Goal: Information Seeking & Learning: Learn about a topic

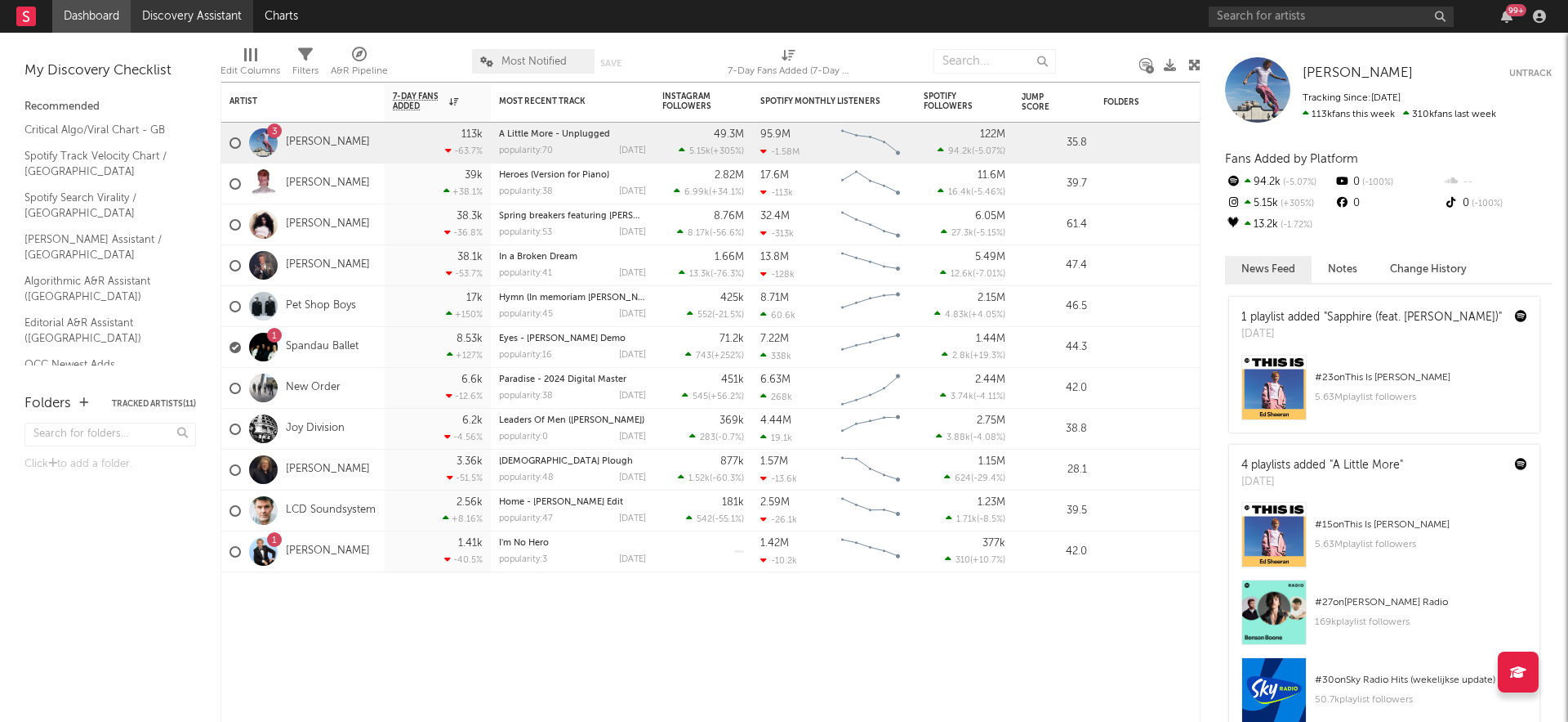
click at [207, 21] on link "Discovery Assistant" at bounding box center [192, 16] width 122 height 33
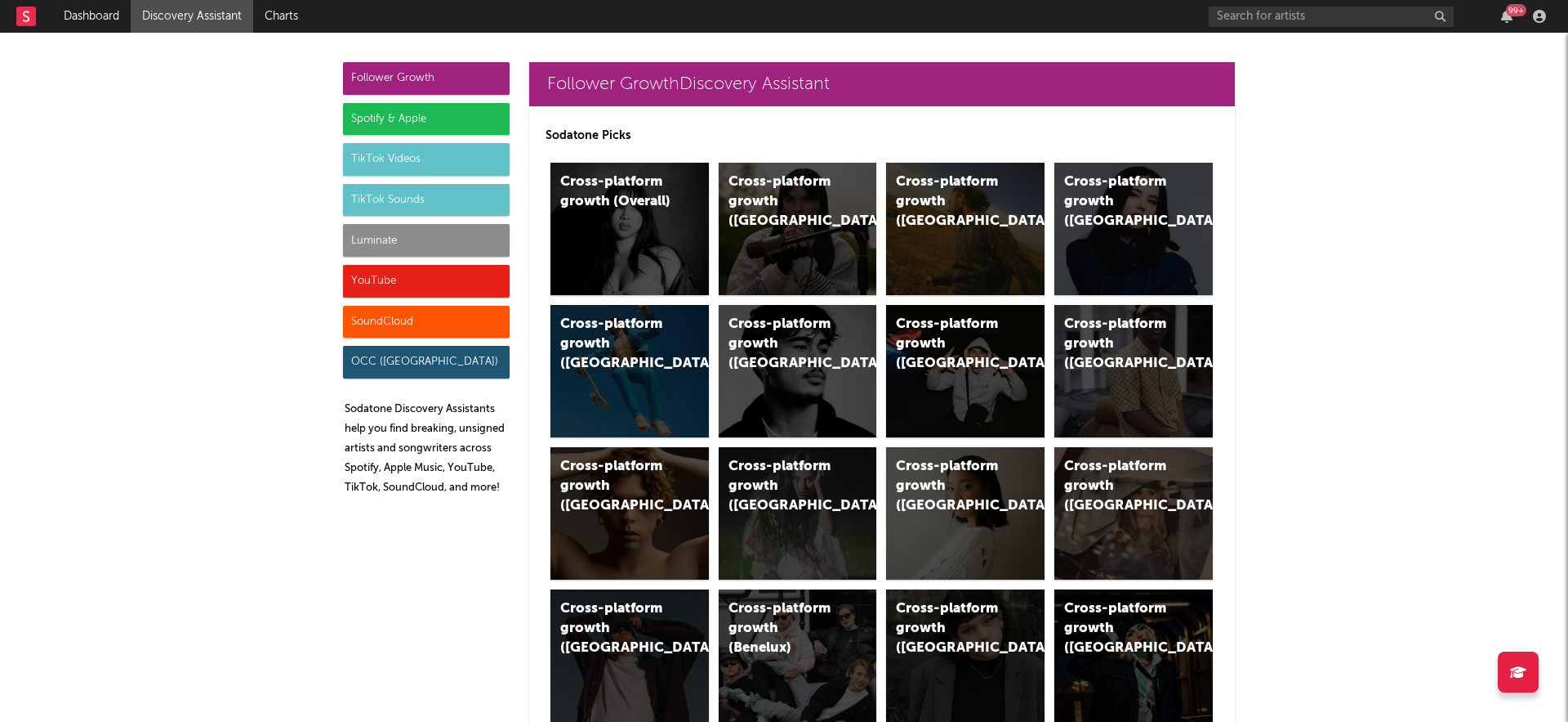
click at [397, 197] on div "TikTok Sounds" at bounding box center [426, 200] width 166 height 33
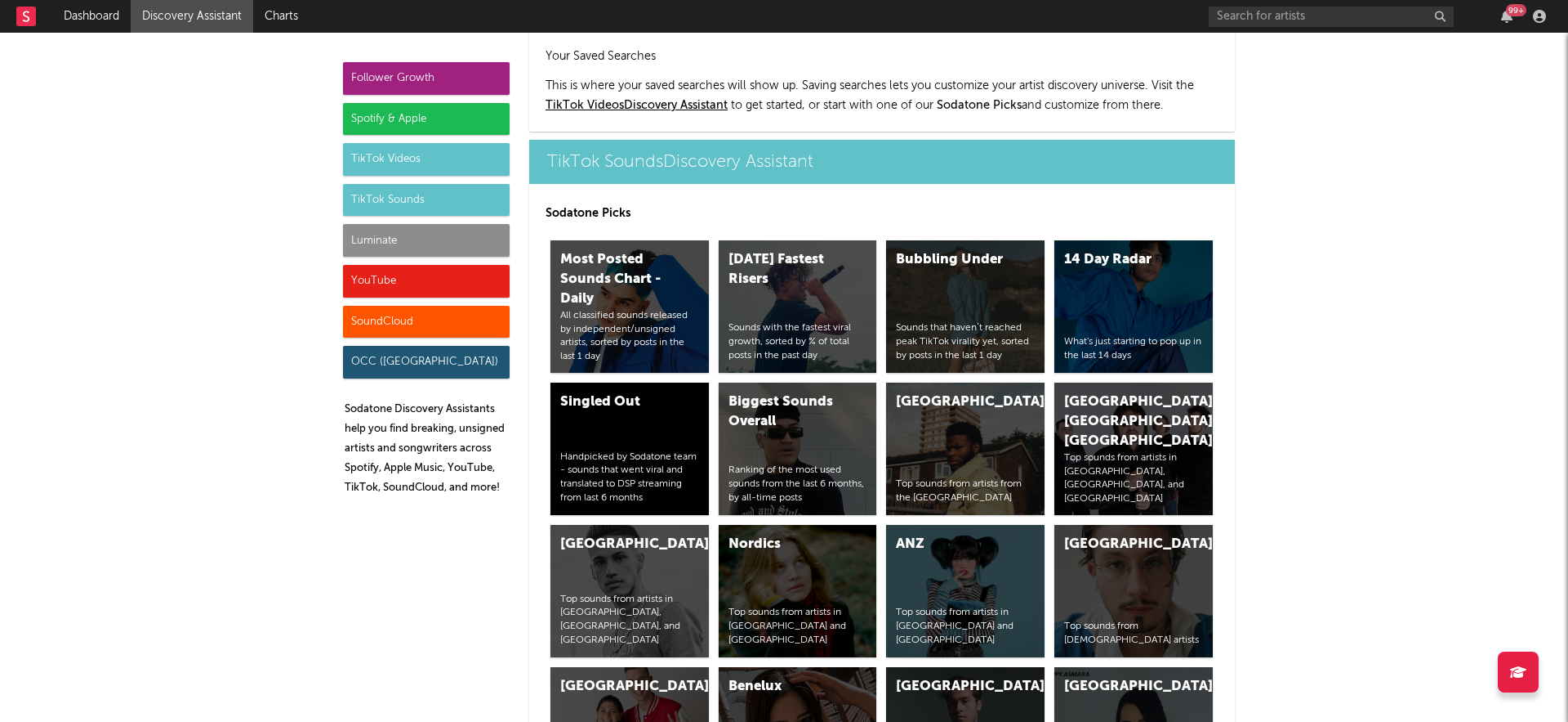
scroll to position [5364, 0]
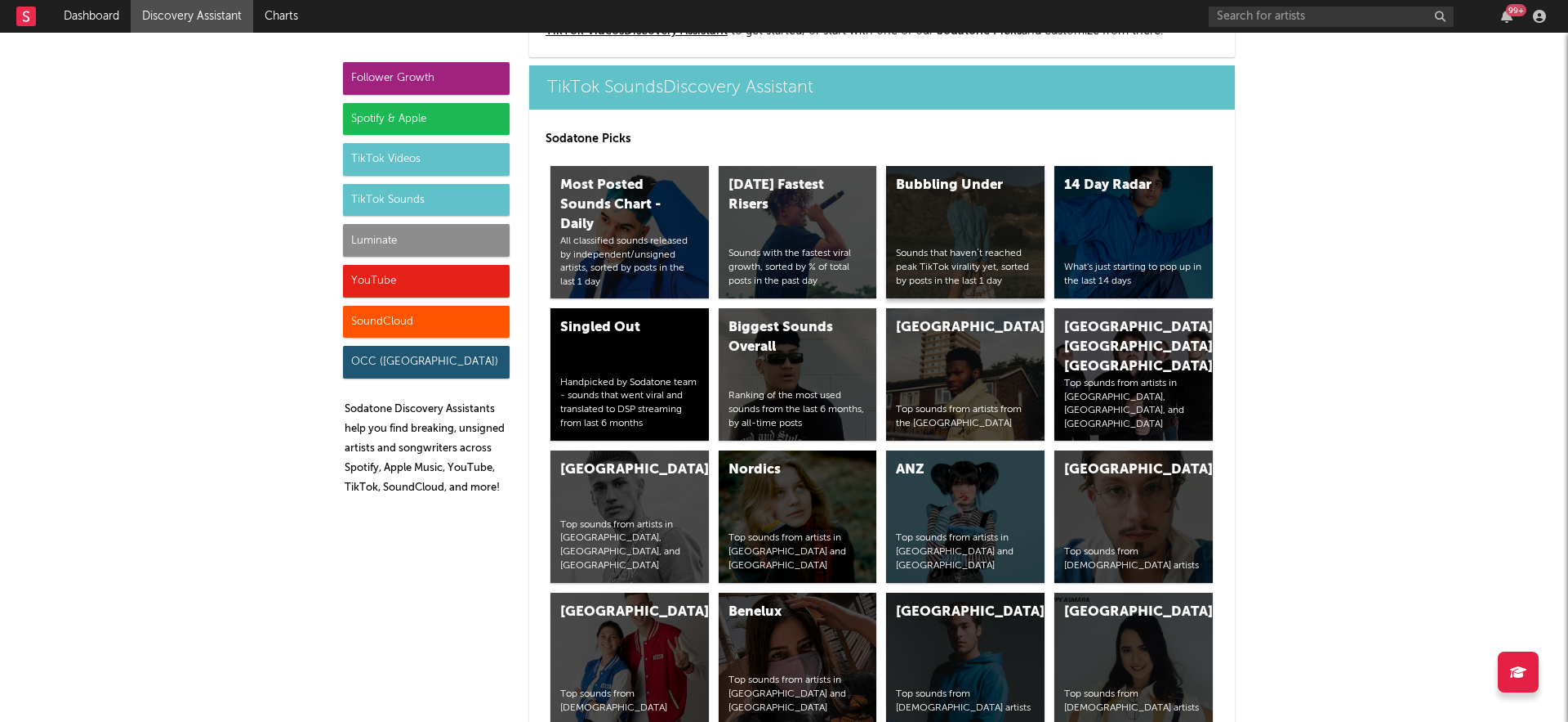
click at [986, 224] on div "Bubbling Under Sounds that haven’t reached peak TikTok virality yet, sorted by …" at bounding box center [965, 231] width 159 height 133
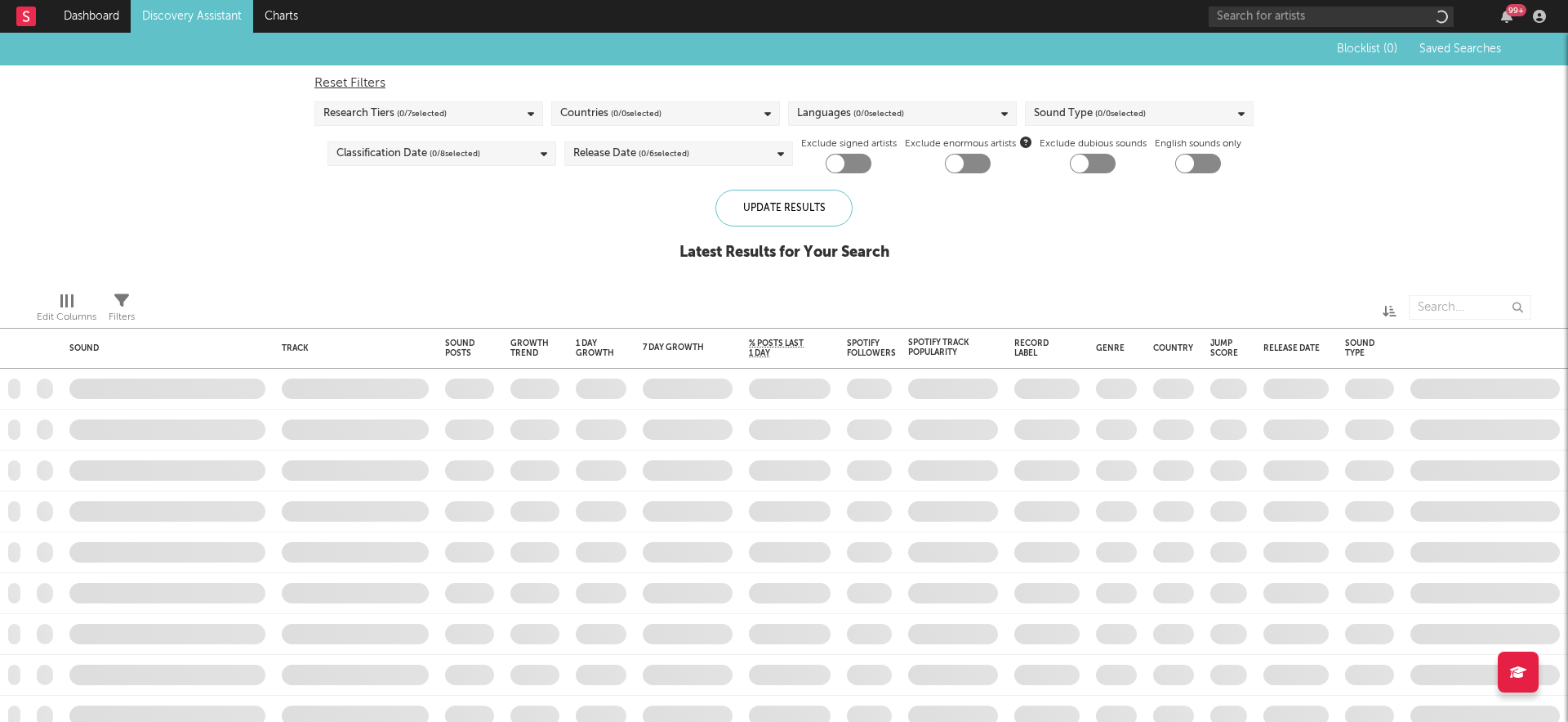
checkbox input "true"
click at [996, 243] on div "Blocklist ( 0 ) Saved Searches ( 0 ) Reset Filters Research Tiers ( 4 / 7 selec…" at bounding box center [784, 156] width 1568 height 246
click at [861, 165] on div at bounding box center [862, 163] width 18 height 18
checkbox input "false"
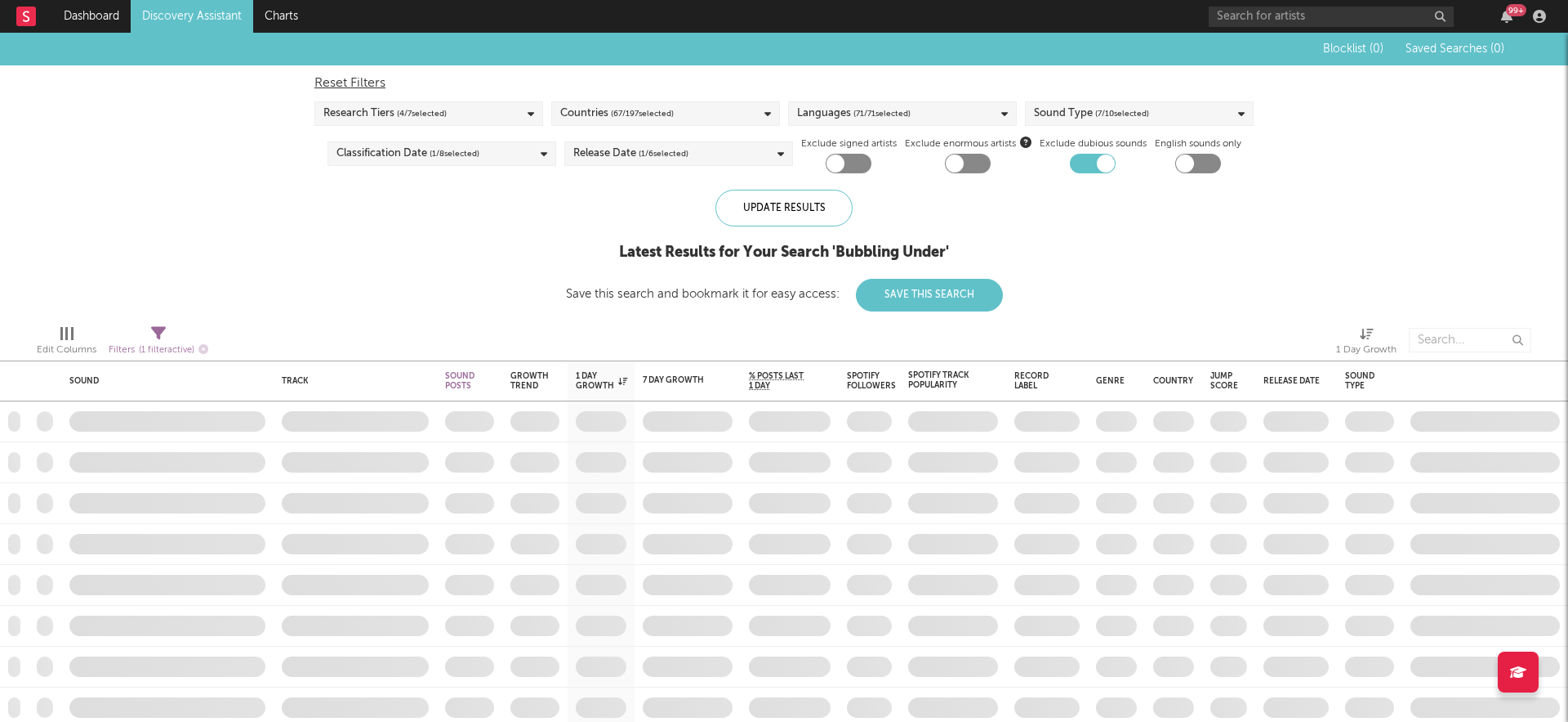
checkbox input "true"
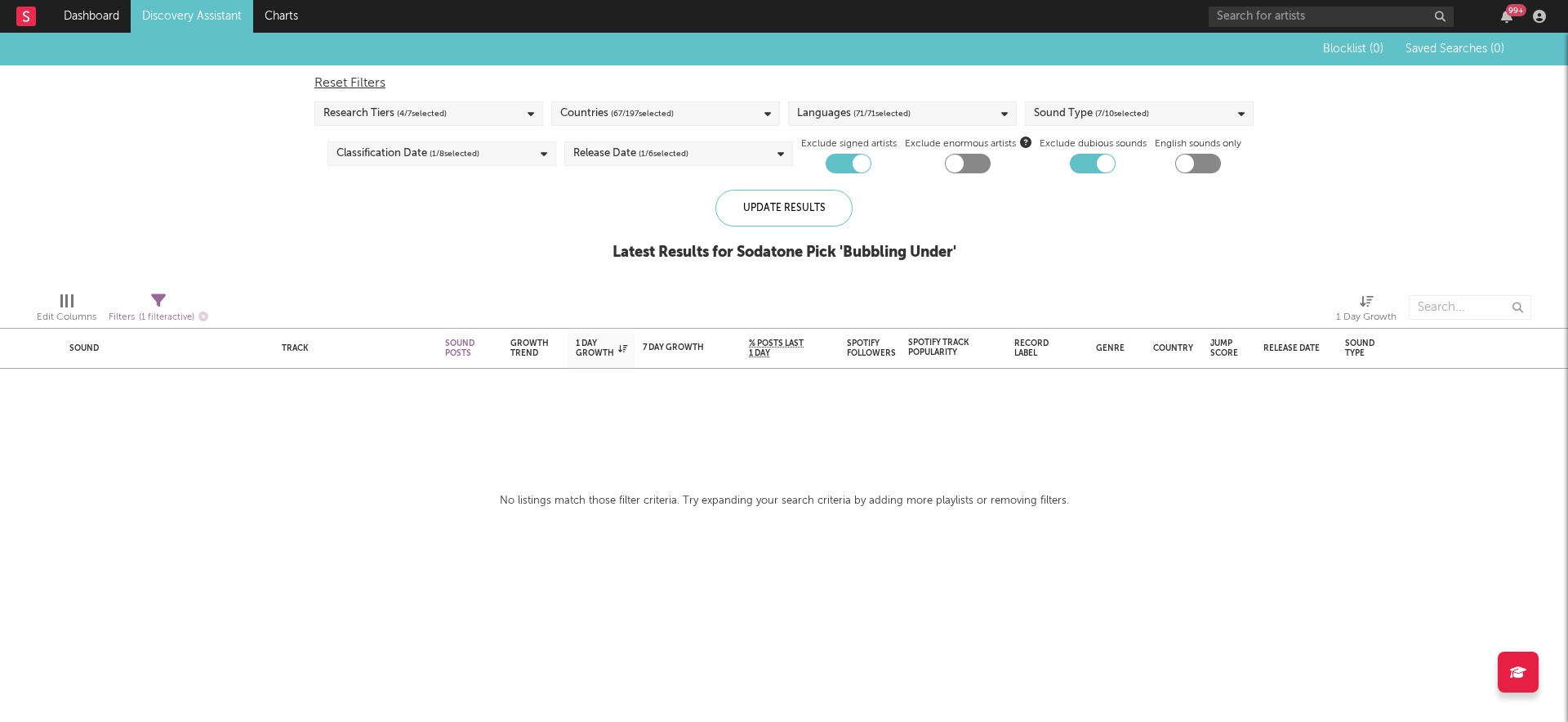
click at [179, 16] on link "Discovery Assistant" at bounding box center [192, 16] width 122 height 33
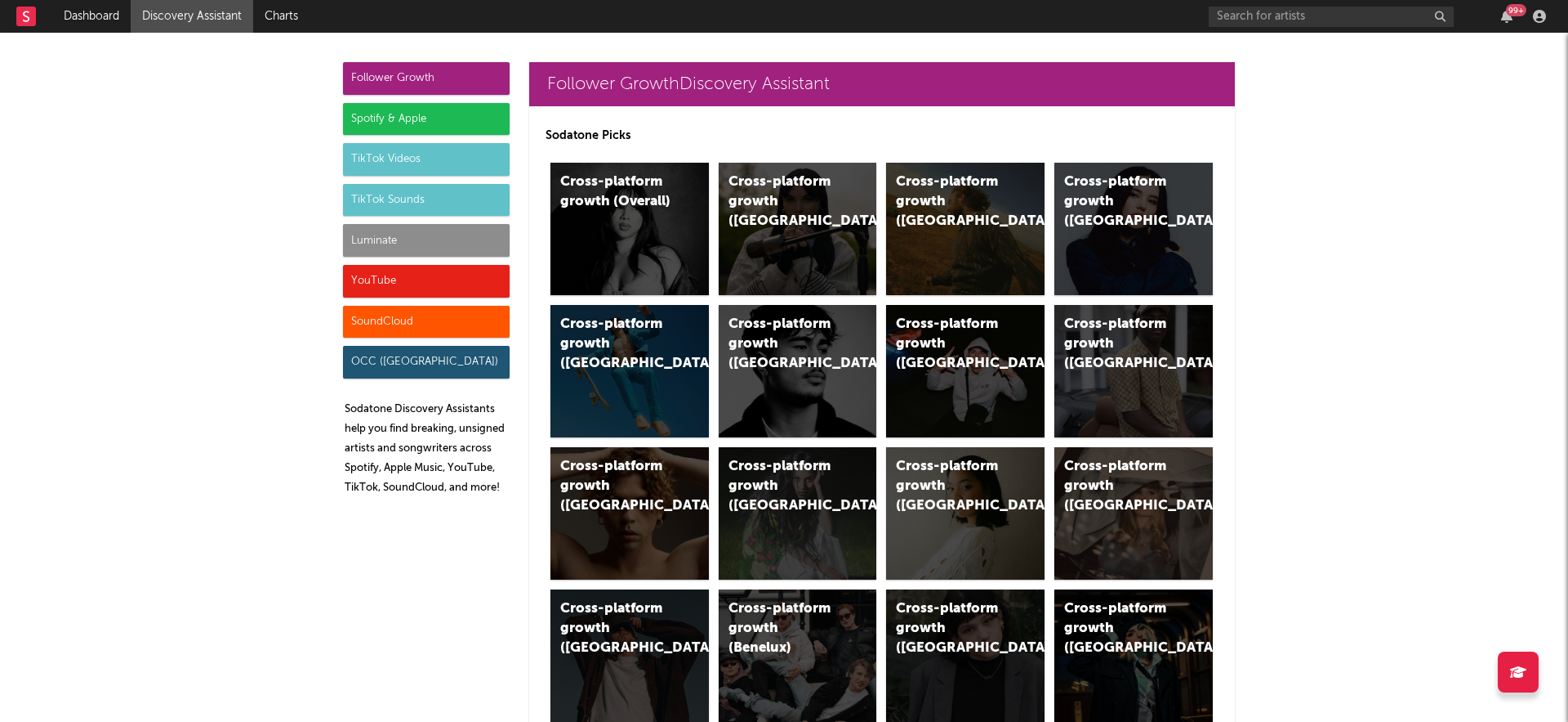
click at [403, 198] on div "TikTok Sounds" at bounding box center [426, 200] width 166 height 33
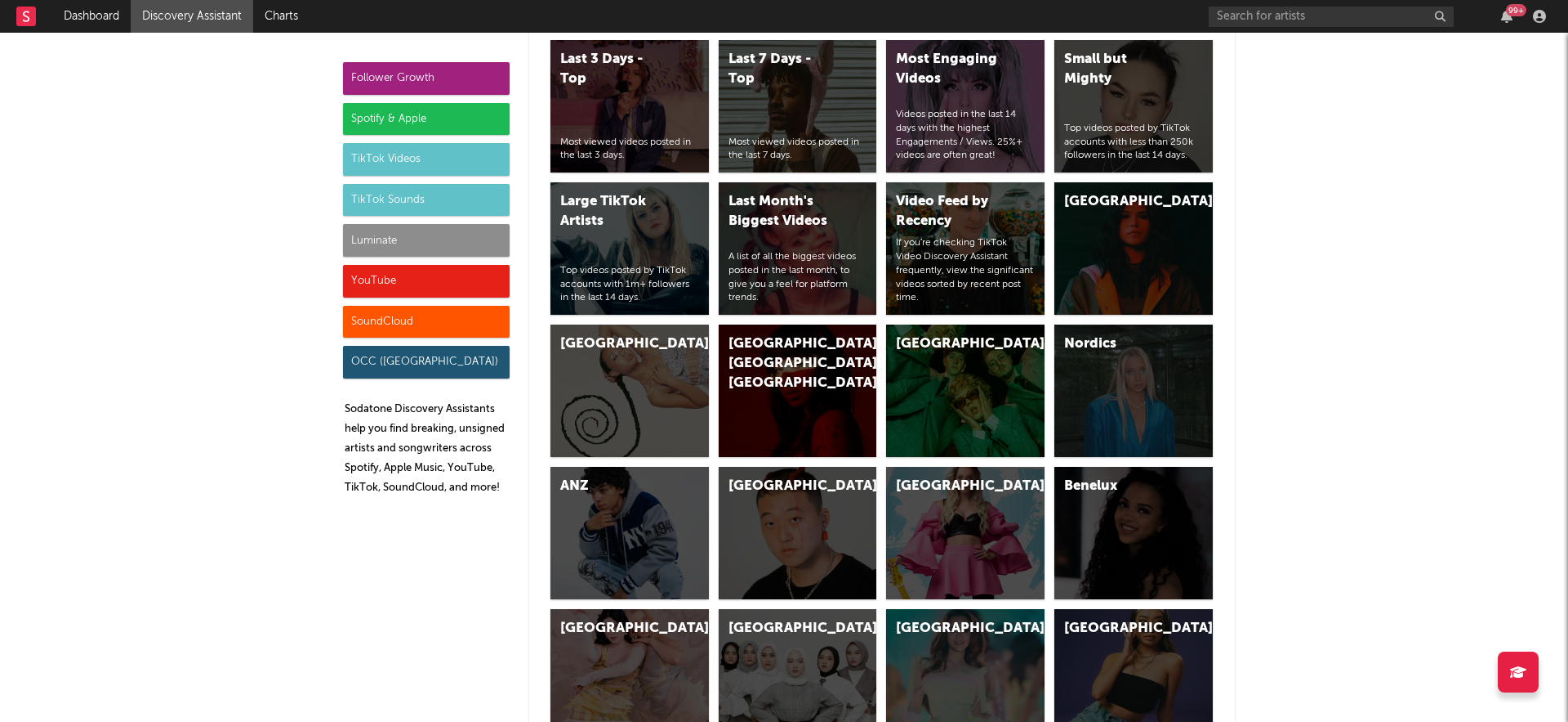
scroll to position [5364, 0]
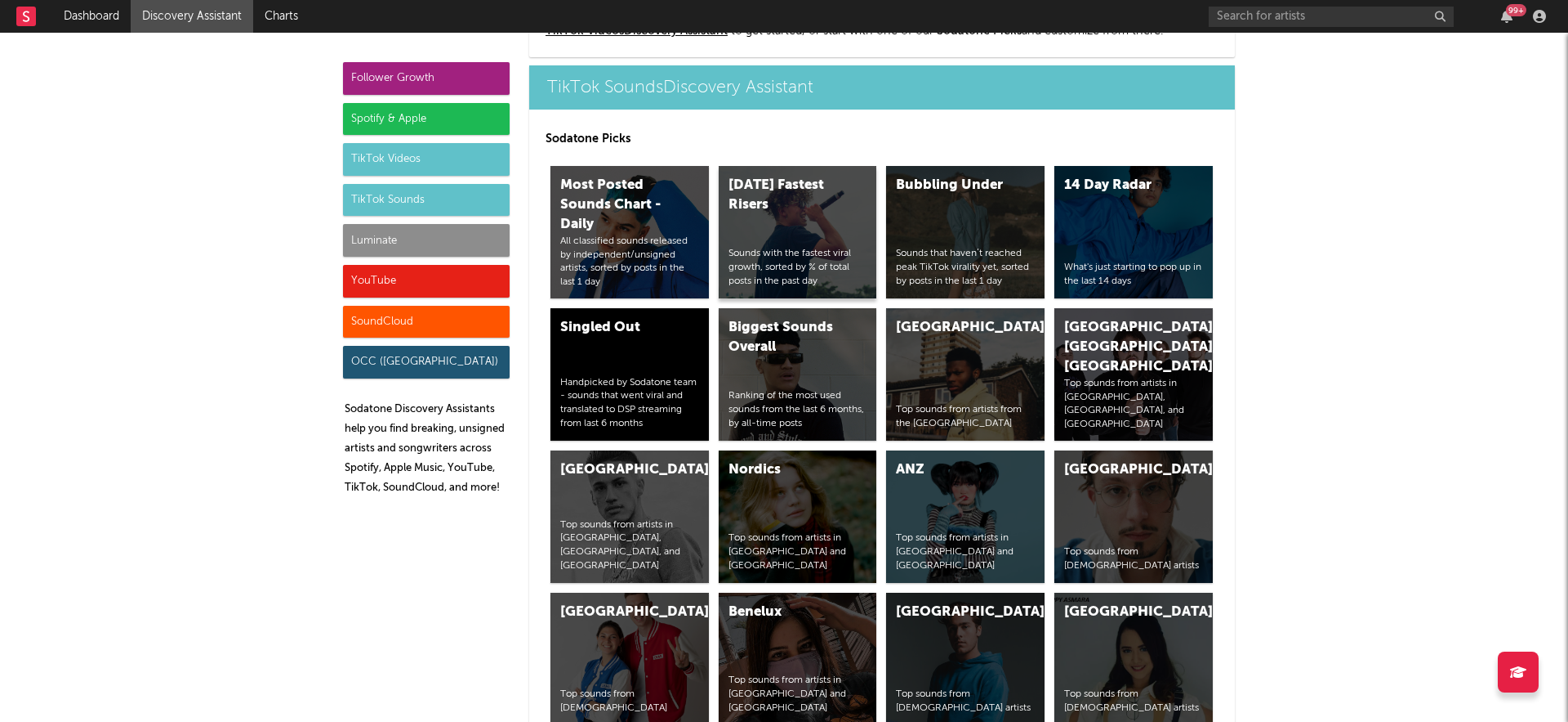
click at [800, 222] on div "[DATE] Fastest Risers Sounds with the fastest viral growth, sorted by % of tota…" at bounding box center [798, 231] width 159 height 133
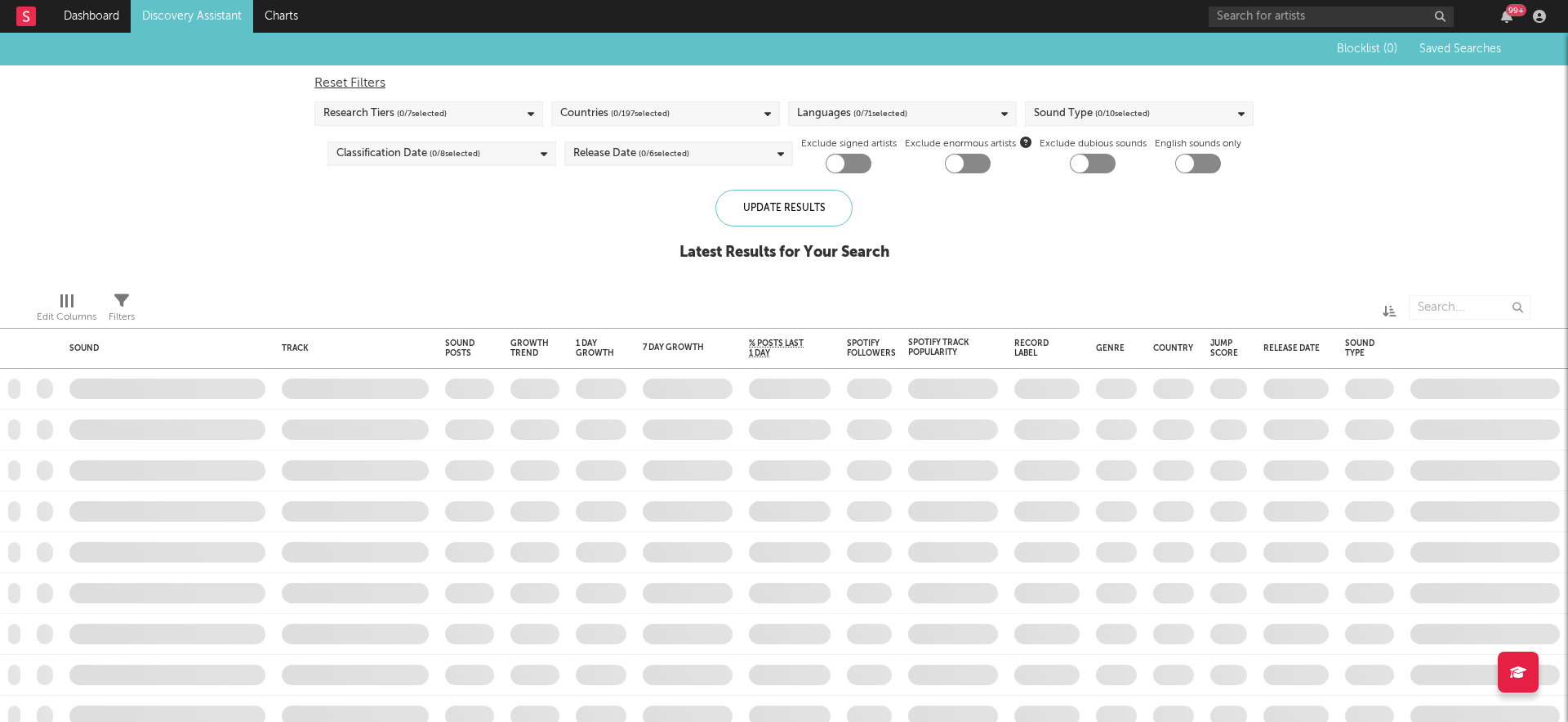
checkbox input "true"
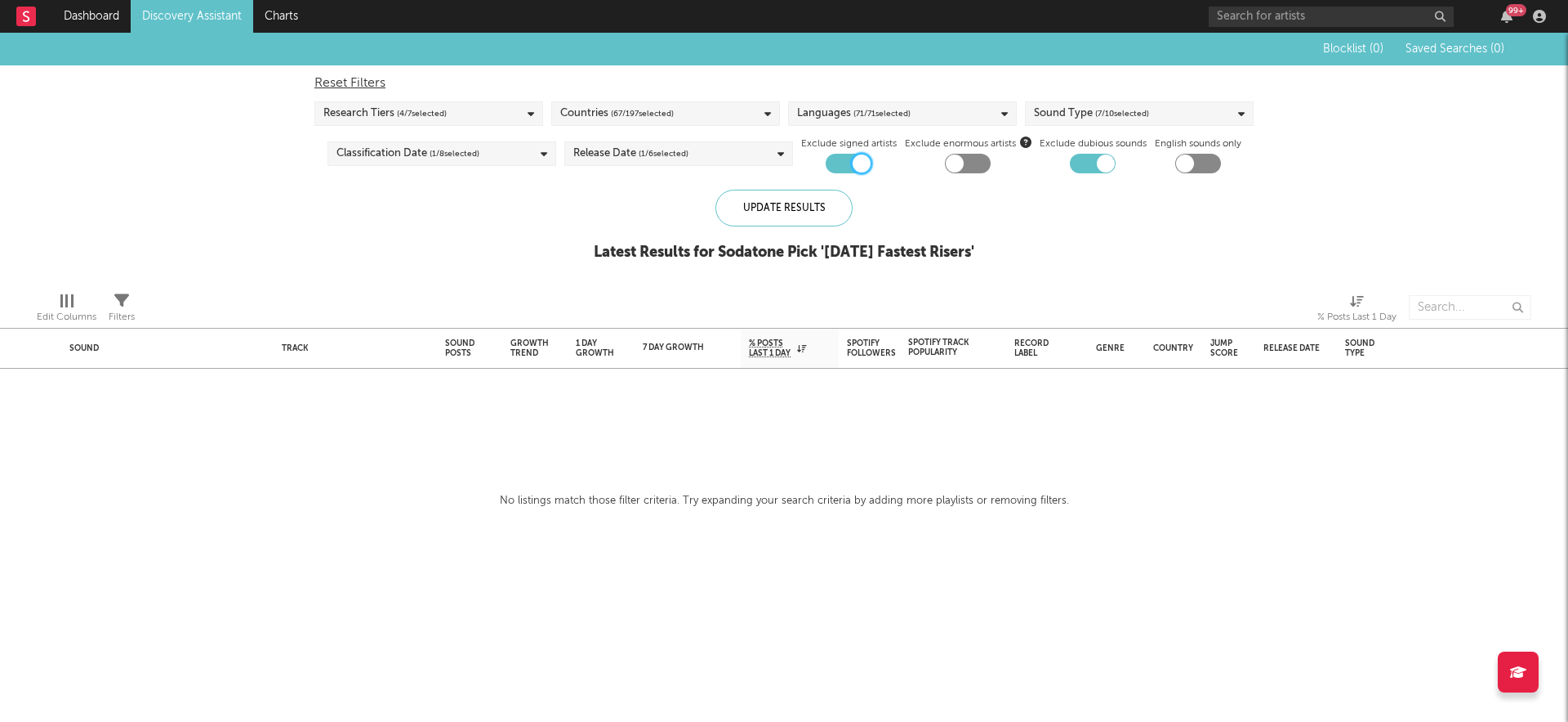
click at [861, 162] on div at bounding box center [862, 163] width 18 height 18
checkbox input "false"
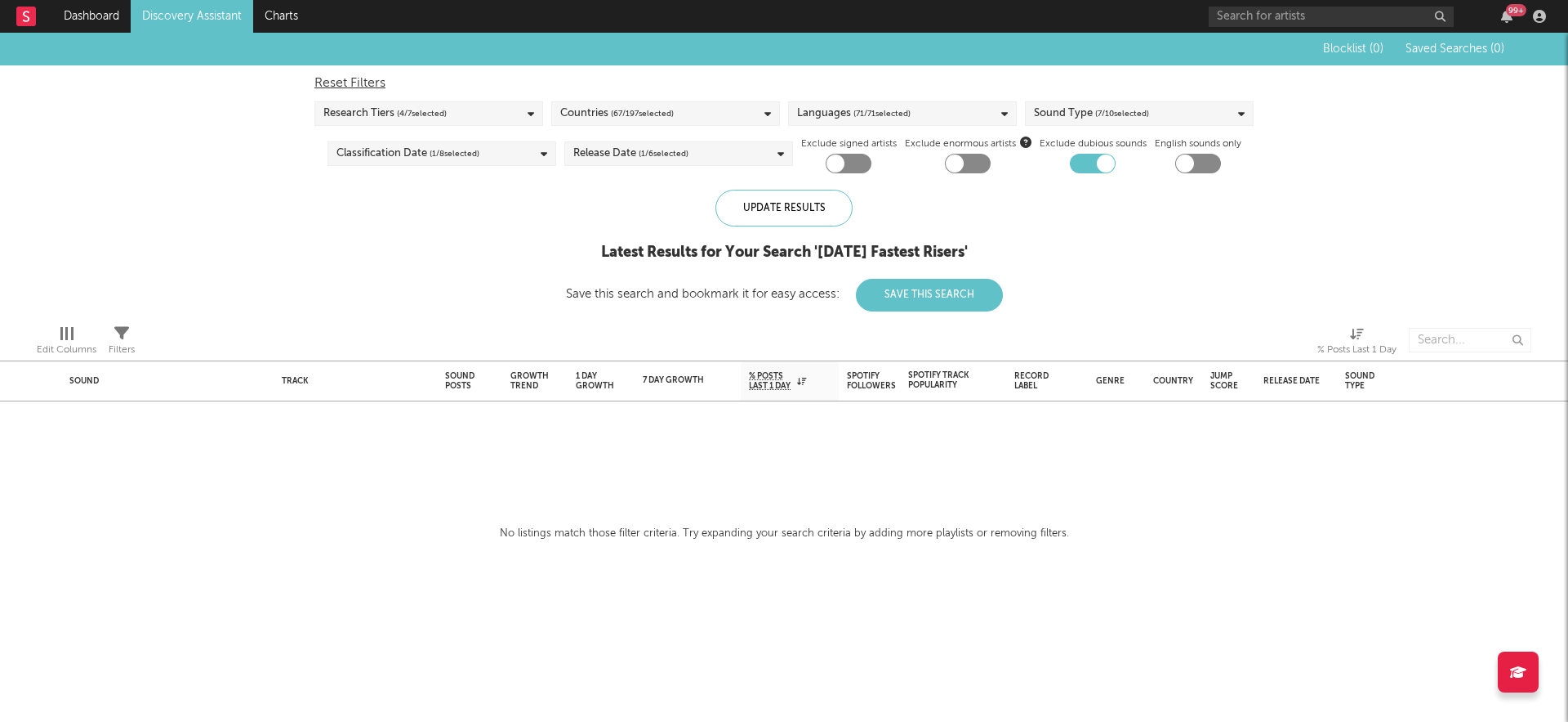
click at [506, 110] on div "Research Tiers ( 4 / 7 selected)" at bounding box center [428, 114] width 228 height 24
click at [531, 114] on icon at bounding box center [531, 114] width 7 height 10
click at [514, 114] on div "Research Tiers ( 4 / 7 selected)" at bounding box center [428, 114] width 228 height 24
click at [1119, 162] on div "Exclude dubious sounds" at bounding box center [1094, 154] width 107 height 39
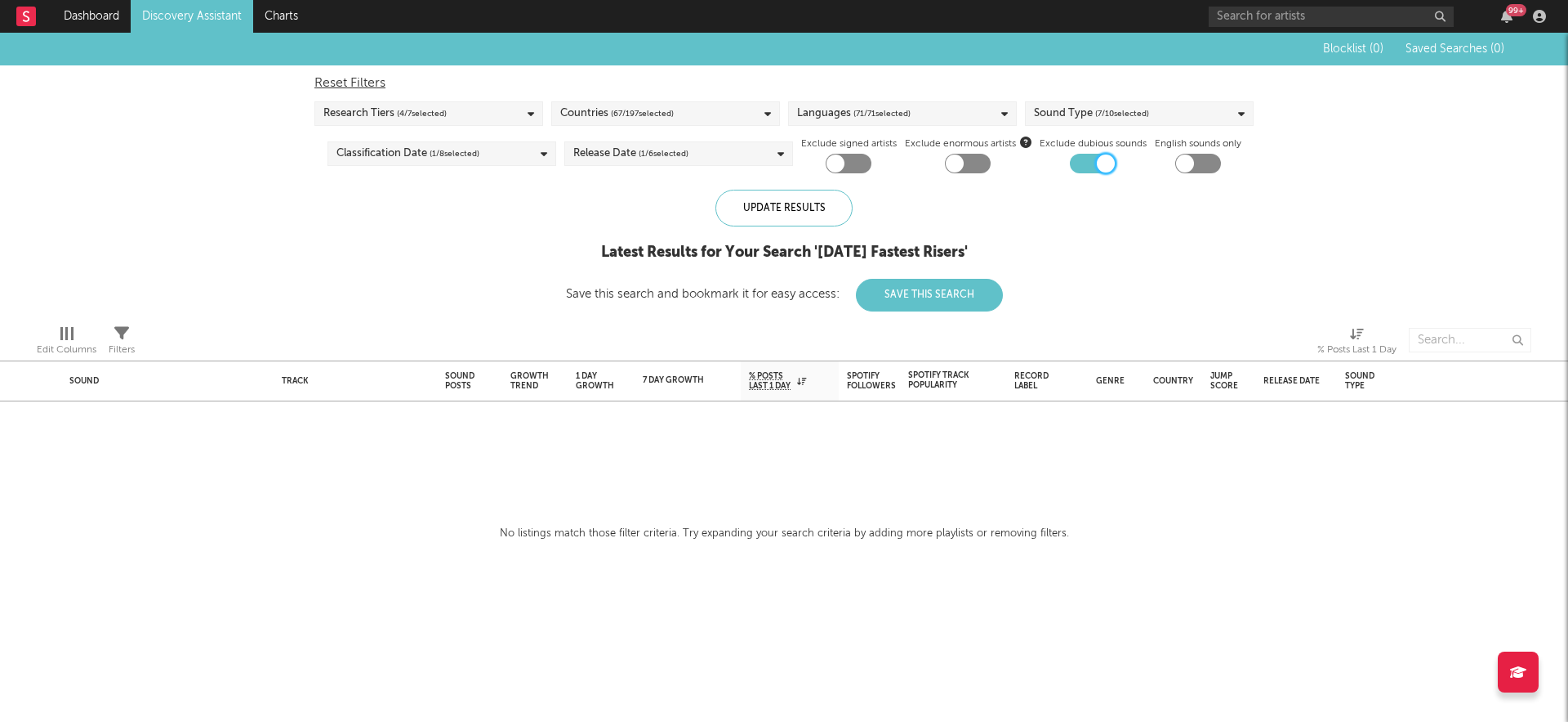
click at [1101, 164] on div at bounding box center [1106, 163] width 18 height 18
checkbox input "false"
click at [95, 8] on link "Dashboard" at bounding box center [91, 16] width 78 height 33
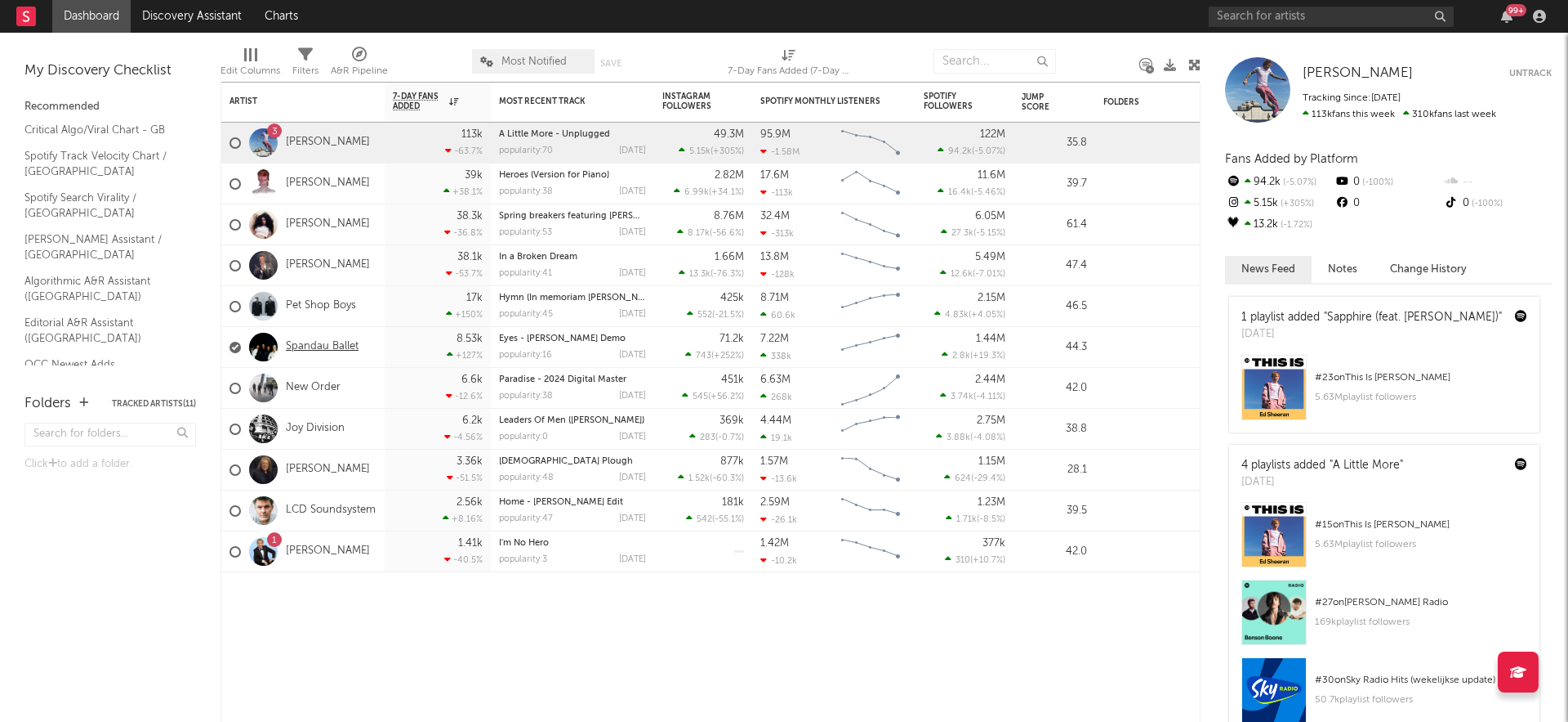
click at [324, 343] on link "Spandau Ballet" at bounding box center [321, 347] width 72 height 14
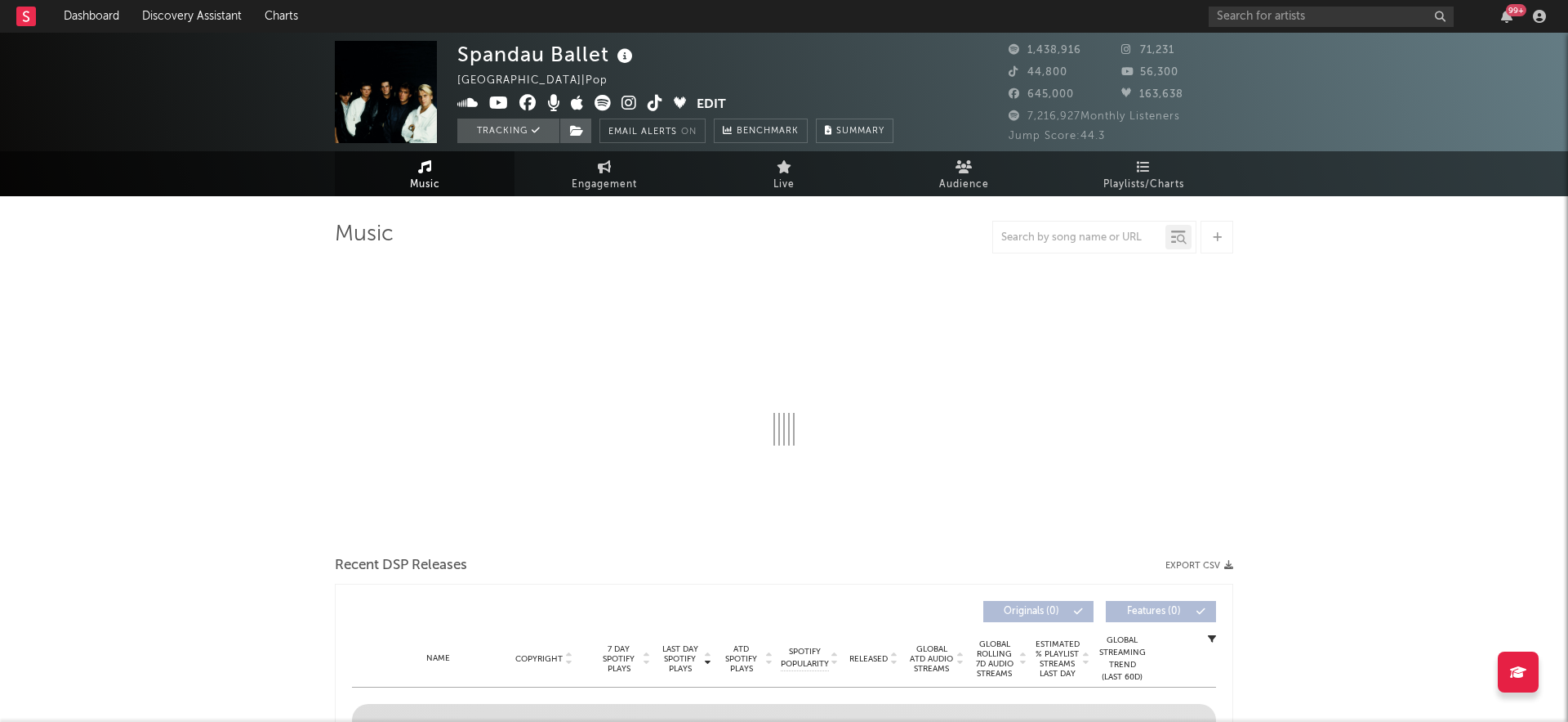
select select "6m"
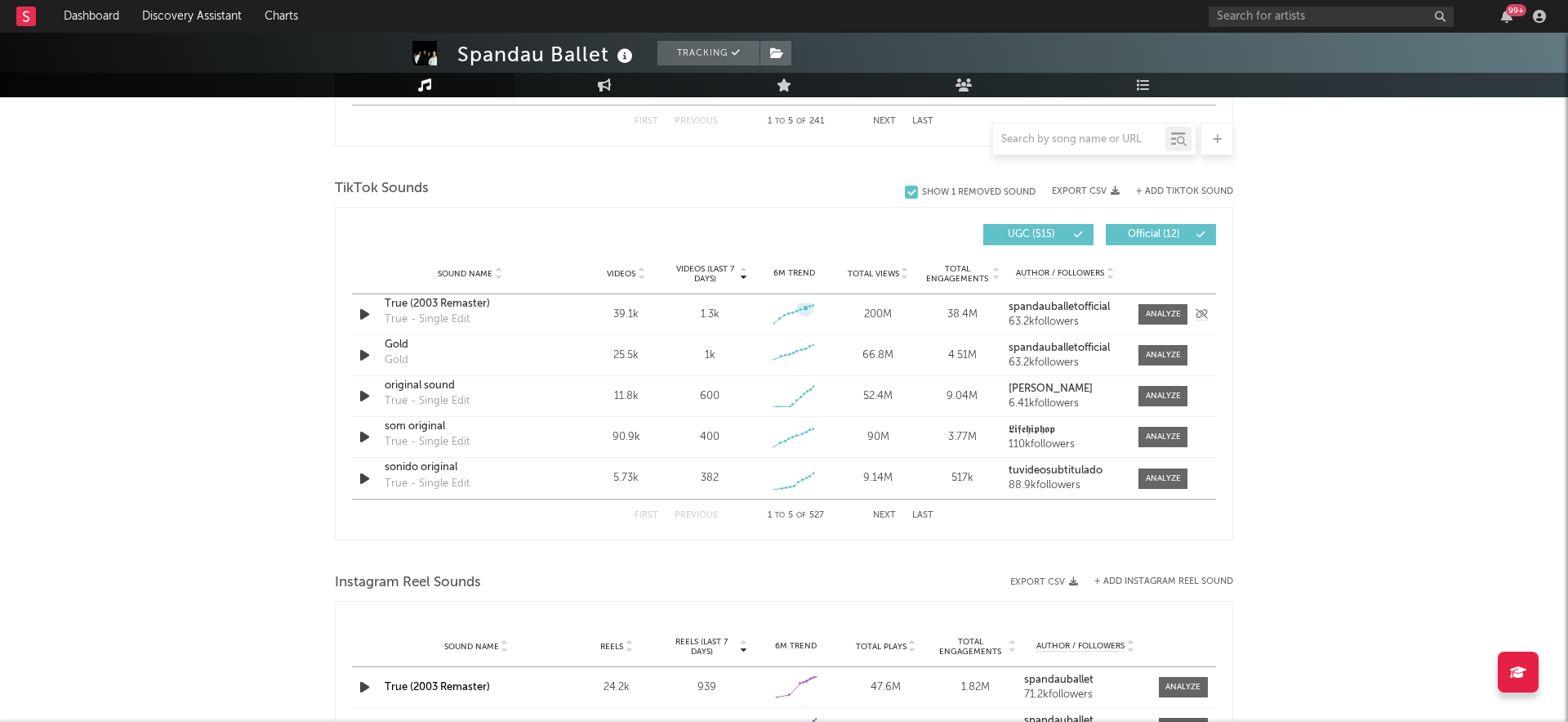
scroll to position [1040, 0]
click at [1159, 351] on div at bounding box center [1163, 354] width 35 height 12
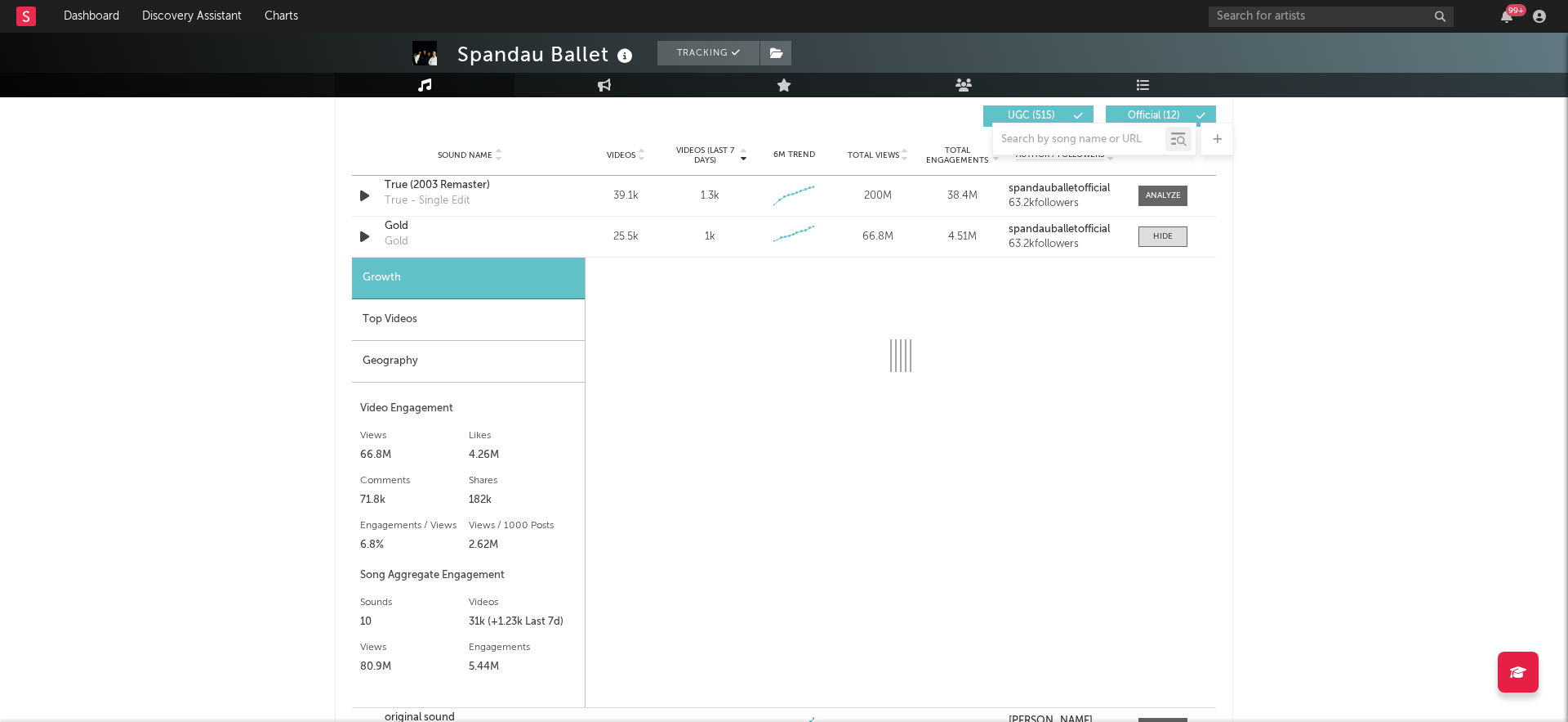
scroll to position [1095, 0]
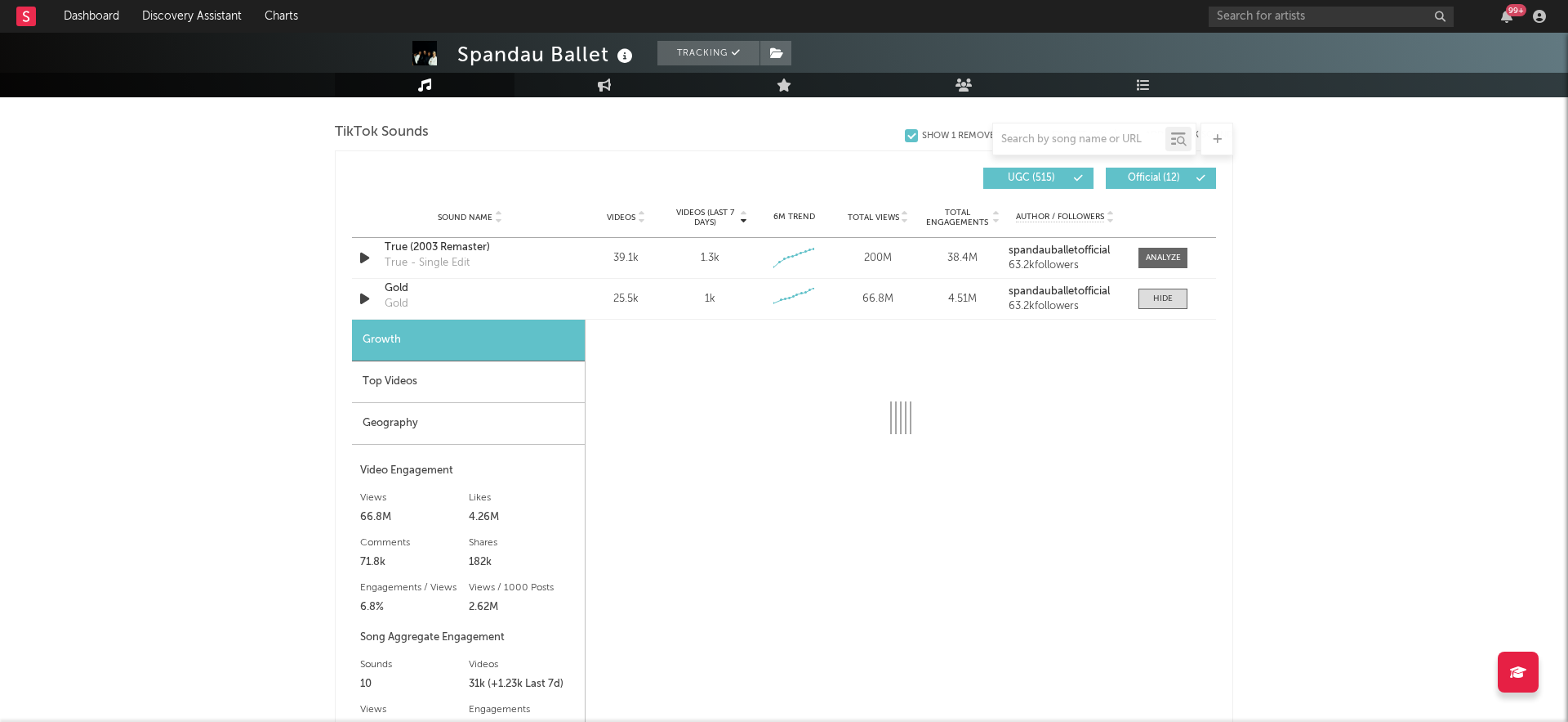
select select "6m"
